Goal: Information Seeking & Learning: Learn about a topic

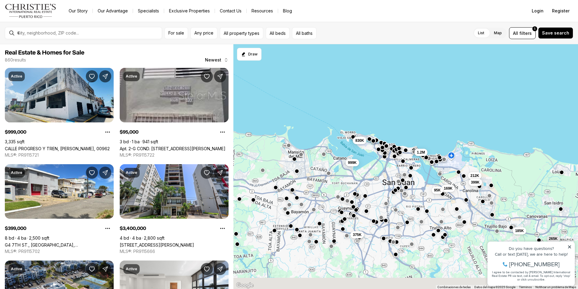
drag, startPoint x: 417, startPoint y: 247, endPoint x: 411, endPoint y: 220, distance: 27.9
click at [411, 221] on div "169K 95K 265K 185K 1.2M 212K 399K 375K 830K 999K" at bounding box center [406, 166] width 345 height 245
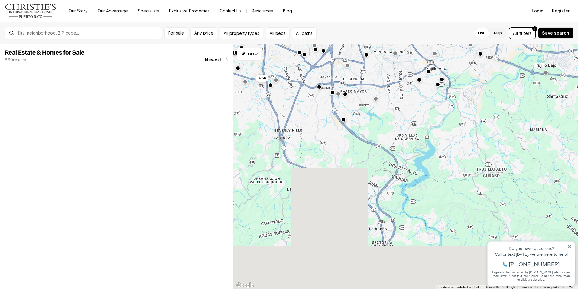
drag, startPoint x: 427, startPoint y: 253, endPoint x: 391, endPoint y: 88, distance: 168.8
click at [391, 89] on div "169K 95K 1.2M 212K 399K 375K 999K 3.4M 1.45M" at bounding box center [406, 166] width 345 height 245
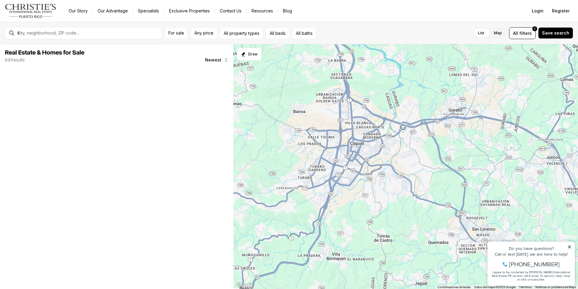
drag, startPoint x: 415, startPoint y: 221, endPoint x: 393, endPoint y: 103, distance: 119.7
click at [393, 103] on div at bounding box center [406, 166] width 345 height 245
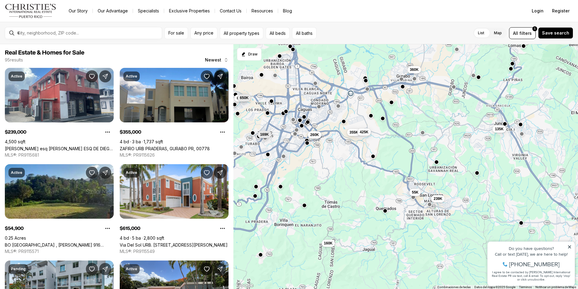
drag, startPoint x: 394, startPoint y: 191, endPoint x: 342, endPoint y: 169, distance: 56.9
click at [342, 169] on div "260K 750K 355K 425K 135K 360K 615K 169K 650K 160K 55K 239K" at bounding box center [406, 166] width 345 height 245
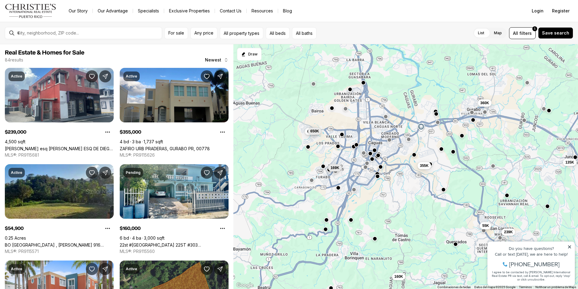
drag, startPoint x: 424, startPoint y: 150, endPoint x: 494, endPoint y: 180, distance: 76.6
click at [494, 180] on div "355K 135K 360K 615K 169K 650K 160K 55K 239K 339K 160K 160K" at bounding box center [406, 166] width 345 height 245
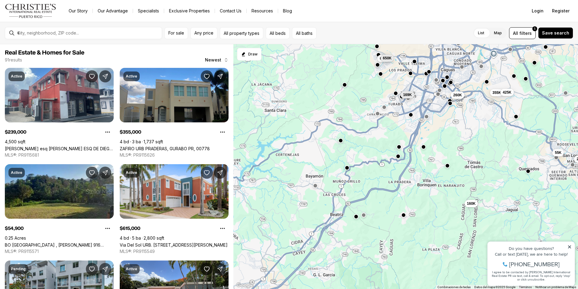
drag, startPoint x: 353, startPoint y: 250, endPoint x: 429, endPoint y: 179, distance: 104.2
click at [429, 179] on div "260K 355K 425K 135K 360K 615K 169K 650K 160K 55K 239K 750K" at bounding box center [406, 166] width 345 height 245
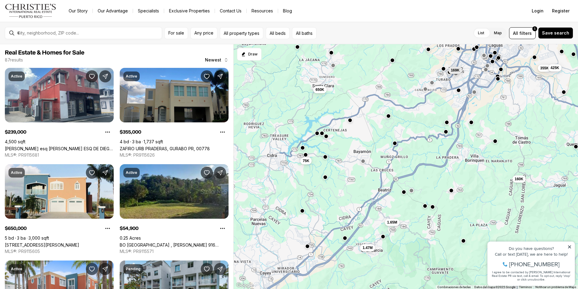
drag, startPoint x: 367, startPoint y: 203, endPoint x: 418, endPoint y: 176, distance: 57.5
click at [418, 176] on div "355K 425K 615K 169K 650K 160K 55K 239K 650K 75K 1.65M 1.47M" at bounding box center [406, 166] width 345 height 245
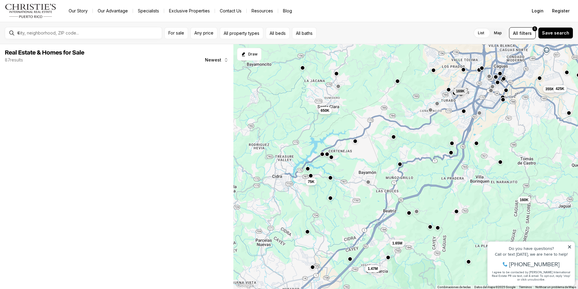
drag, startPoint x: 338, startPoint y: 169, endPoint x: 344, endPoint y: 193, distance: 24.4
click at [344, 193] on div "355K 425K 169K 160K 650K 75K 1.65M 1.47M" at bounding box center [406, 166] width 345 height 245
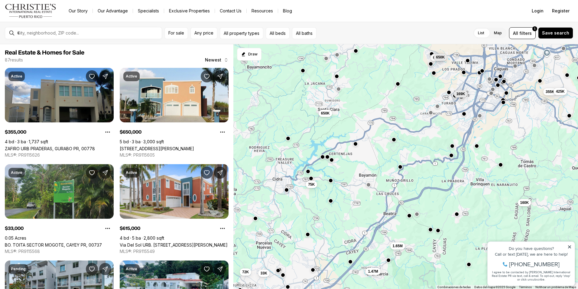
click at [321, 159] on div at bounding box center [322, 156] width 5 height 5
click at [323, 160] on div "355K 425K 169K 160K 650K 75K 1.65M 1.47M 33K 72K 615K 650K" at bounding box center [406, 166] width 345 height 245
click at [327, 158] on button "button" at bounding box center [327, 155] width 5 height 5
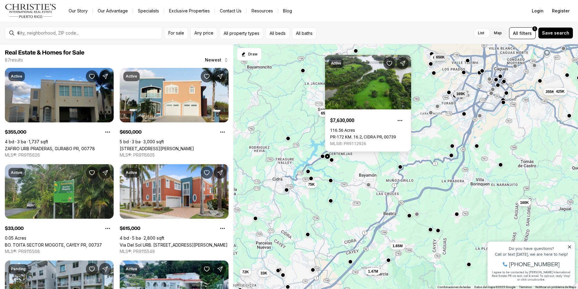
click at [322, 156] on button "button" at bounding box center [322, 156] width 5 height 5
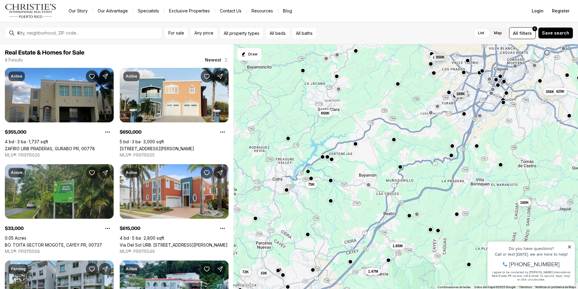
click at [331, 160] on button "button" at bounding box center [331, 158] width 5 height 5
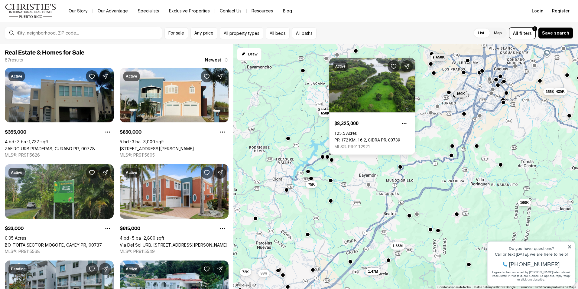
click at [332, 184] on div "355K 425K 169K 160K 650K 75K 1.65M 1.47M 33K 72K 615K 650K" at bounding box center [406, 166] width 345 height 245
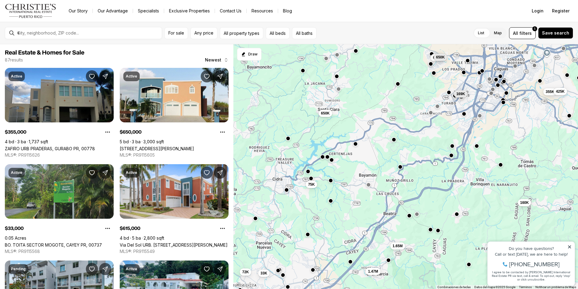
click at [332, 183] on div "355K 425K 169K 160K 650K 75K 1.65M 1.47M 33K 72K 615K 650K" at bounding box center [406, 166] width 345 height 245
click at [332, 182] on div at bounding box center [331, 180] width 5 height 5
click at [332, 181] on button "button" at bounding box center [331, 179] width 5 height 5
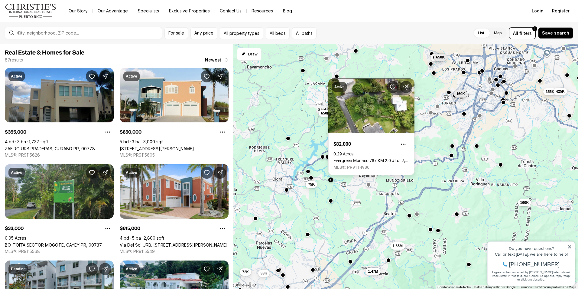
click at [312, 179] on button "button" at bounding box center [311, 177] width 5 height 5
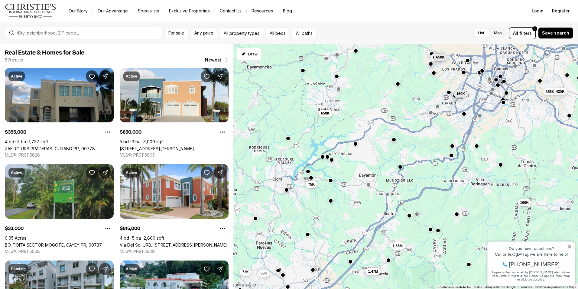
click at [310, 179] on button "button" at bounding box center [311, 177] width 5 height 5
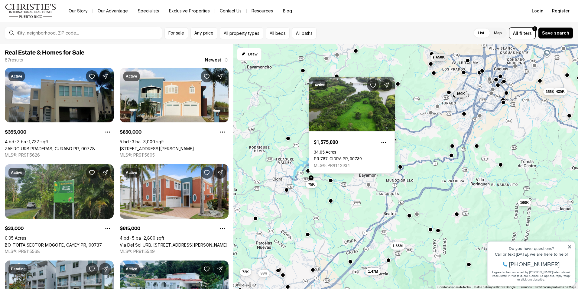
click at [309, 172] on button "button" at bounding box center [308, 170] width 5 height 5
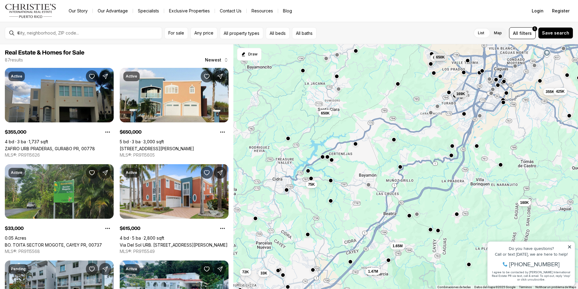
click at [309, 172] on button "button" at bounding box center [308, 170] width 5 height 5
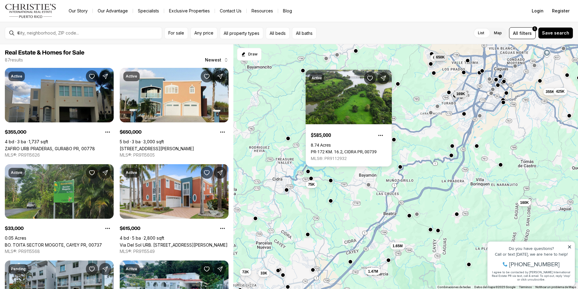
click at [288, 192] on div "355K 425K 169K 160K 650K 75K 1.65M 1.47M 33K 72K 615K 650K" at bounding box center [406, 166] width 345 height 245
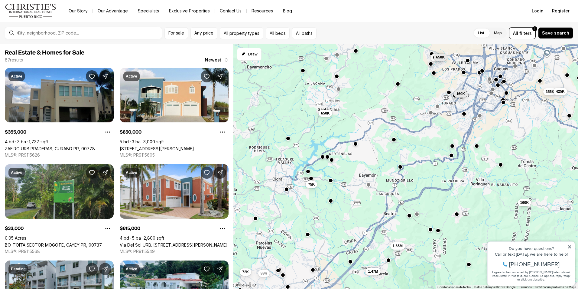
click at [287, 190] on button "button" at bounding box center [286, 188] width 5 height 5
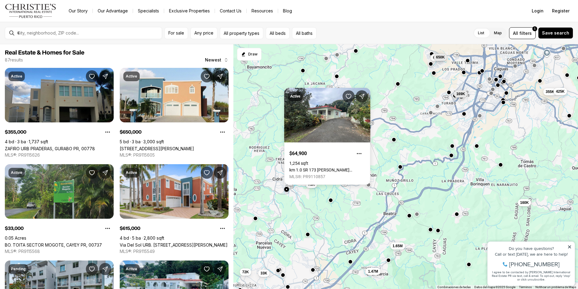
click at [331, 202] on button "button" at bounding box center [331, 200] width 5 height 5
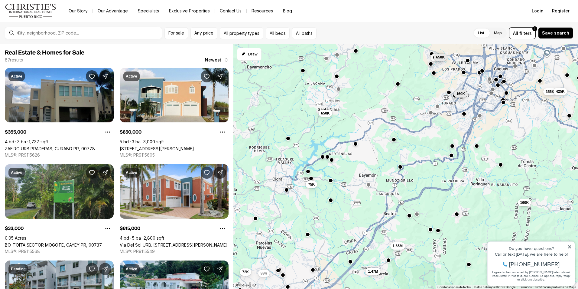
click at [331, 202] on button "button" at bounding box center [331, 200] width 5 height 5
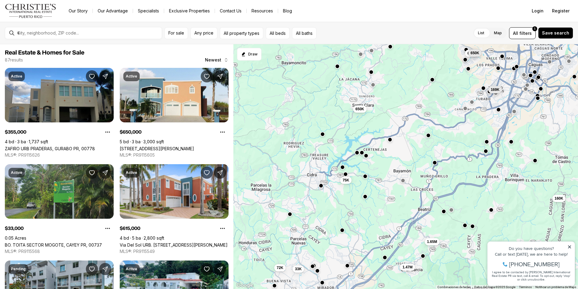
drag, startPoint x: 280, startPoint y: 209, endPoint x: 316, endPoint y: 204, distance: 36.4
click at [316, 204] on div "355K 425K 169K 160K 650K 75K 1.65M 1.47M 33K 72K 615K 650K" at bounding box center [406, 166] width 345 height 245
click at [289, 214] on button "button" at bounding box center [290, 213] width 5 height 5
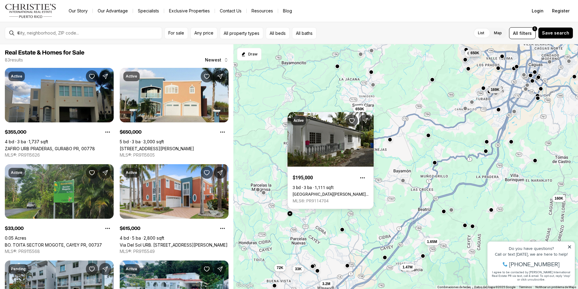
click at [343, 231] on button "button" at bounding box center [342, 229] width 5 height 5
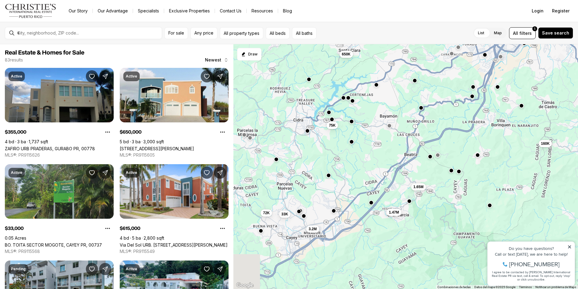
drag, startPoint x: 384, startPoint y: 218, endPoint x: 371, endPoint y: 151, distance: 68.8
click at [371, 151] on div "355K 169K 160K 650K 75K 1.65M 1.47M 33K 72K 3.2M 615K 650K" at bounding box center [406, 166] width 345 height 245
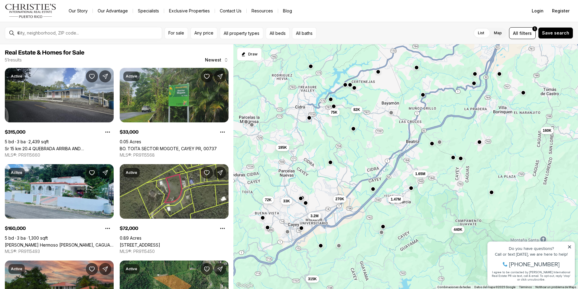
click at [373, 191] on button "button" at bounding box center [373, 188] width 5 height 5
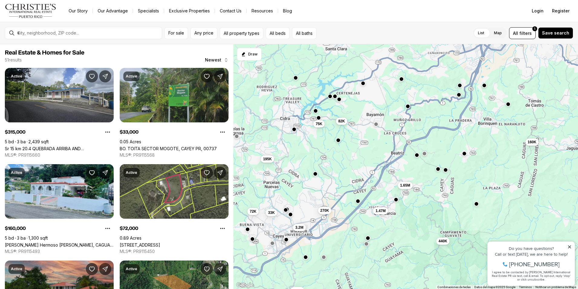
drag, startPoint x: 353, startPoint y: 149, endPoint x: 337, endPoint y: 161, distance: 19.5
click at [337, 161] on div "160K 75K 270K 82K 1.65M 1.47M 33K 72K 3.2M 195K 315K 440K" at bounding box center [406, 166] width 345 height 245
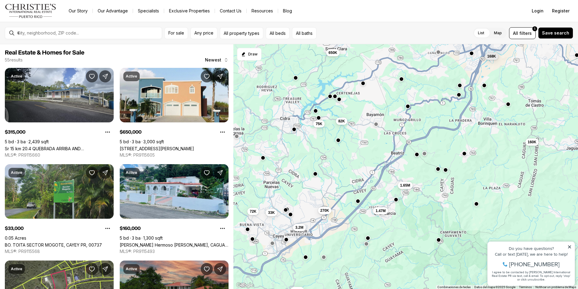
click at [418, 156] on button "button" at bounding box center [417, 154] width 5 height 5
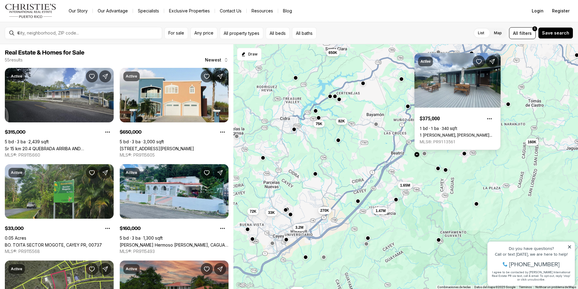
click at [437, 169] on button "button" at bounding box center [438, 168] width 5 height 5
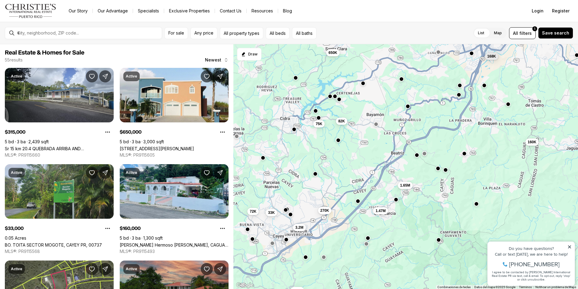
click at [438, 171] on div at bounding box center [438, 168] width 5 height 5
click at [438, 170] on button "button" at bounding box center [438, 168] width 5 height 5
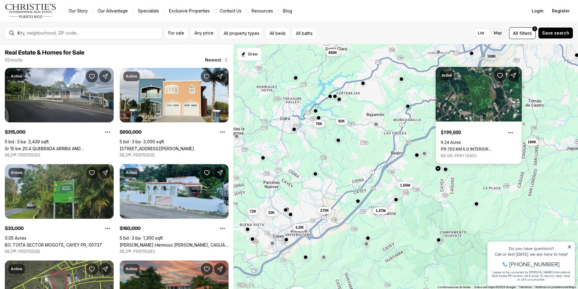
click at [446, 170] on button "button" at bounding box center [446, 168] width 5 height 5
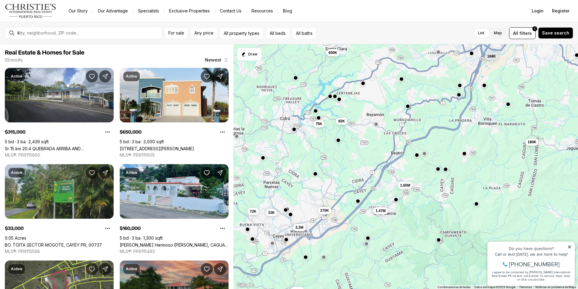
click at [446, 168] on button "button" at bounding box center [446, 168] width 5 height 5
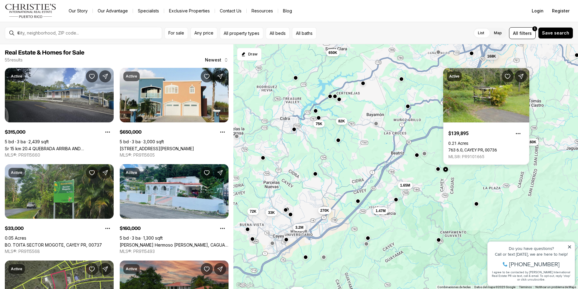
click at [378, 126] on div at bounding box center [376, 124] width 5 height 5
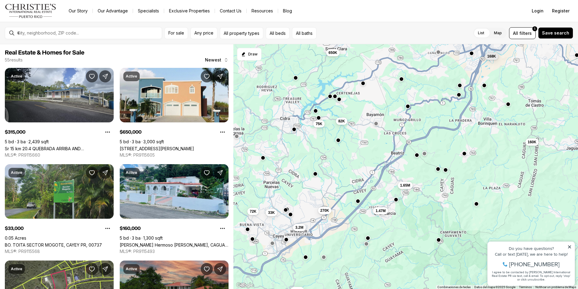
click at [377, 125] on button "button" at bounding box center [376, 123] width 5 height 5
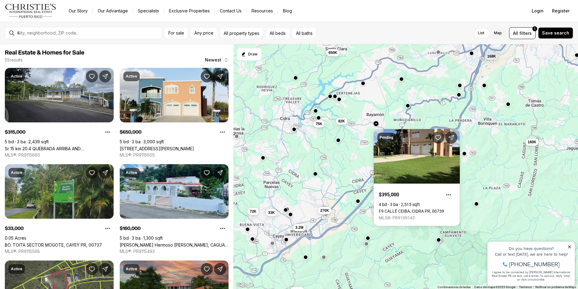
click at [408, 107] on button "button" at bounding box center [408, 105] width 5 height 5
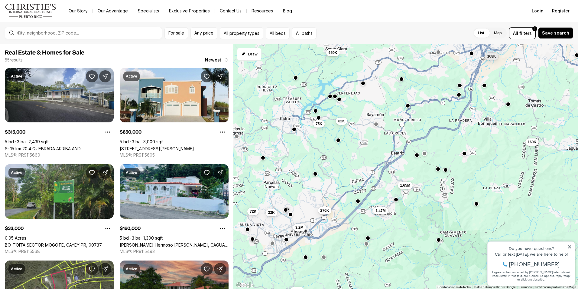
click at [408, 107] on button "button" at bounding box center [408, 105] width 5 height 5
